Goal: Find specific page/section

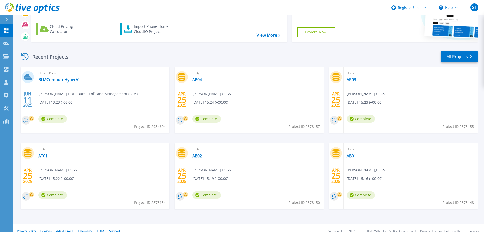
scroll to position [50, 0]
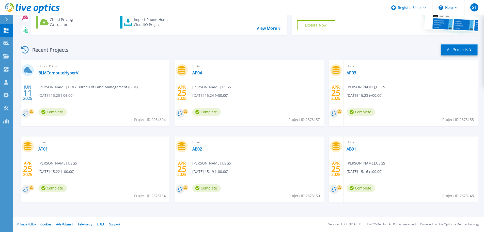
click at [446, 47] on link "All Projects" at bounding box center [459, 49] width 37 height 11
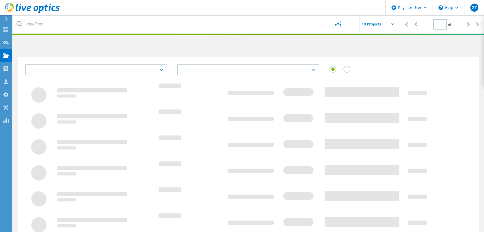
type input "1"
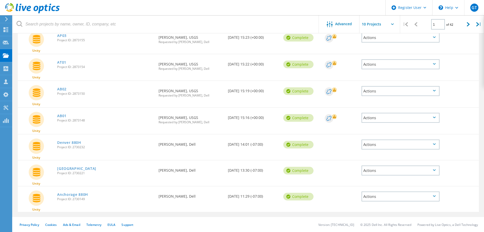
scroll to position [154, 0]
click at [72, 141] on link "Denver 880H" at bounding box center [69, 142] width 24 height 4
